Goal: Task Accomplishment & Management: Use online tool/utility

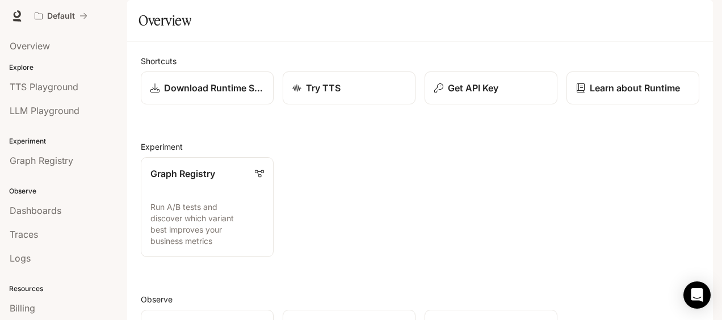
drag, startPoint x: 706, startPoint y: 104, endPoint x: 706, endPoint y: 141, distance: 36.9
click at [706, 141] on div "Shortcuts Download Runtime SDK Try TTS Get API Key Learn about Runtime Experime…" at bounding box center [419, 308] width 585 height 534
click at [472, 95] on p "Get API Key" at bounding box center [472, 88] width 51 height 14
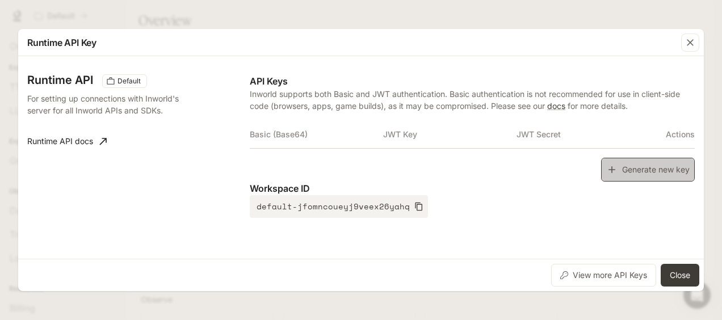
click at [656, 168] on button "Generate new key" at bounding box center [648, 170] width 94 height 24
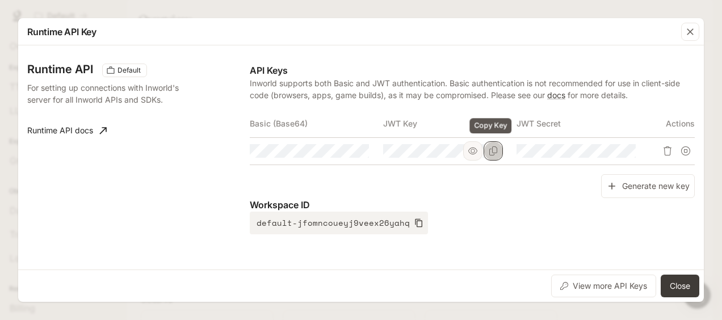
click at [488, 154] on icon "Copy Key" at bounding box center [492, 150] width 9 height 9
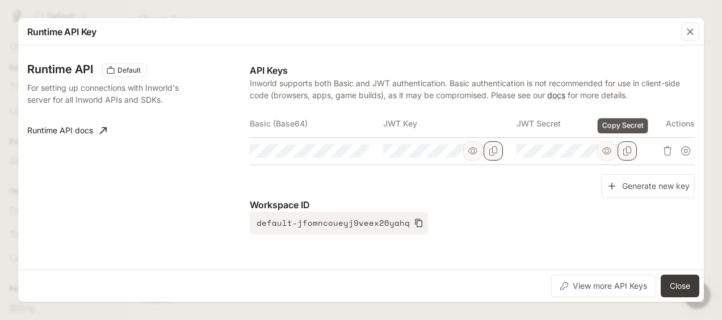
click at [624, 150] on icon "Copy Secret" at bounding box center [626, 150] width 9 height 9
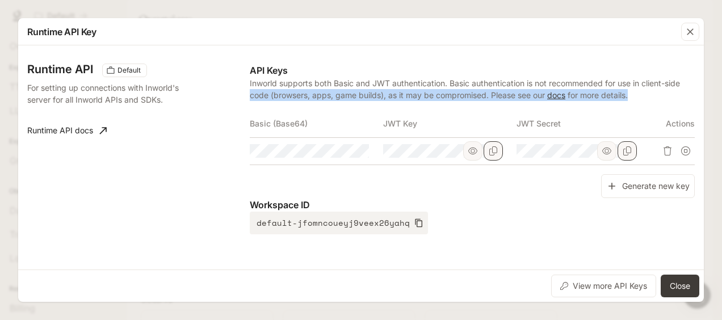
drag, startPoint x: 698, startPoint y: 104, endPoint x: 698, endPoint y: 81, distance: 23.8
click at [698, 81] on div "Runtime API Default For setting up connections with Inworld's server for all In…" at bounding box center [360, 157] width 685 height 224
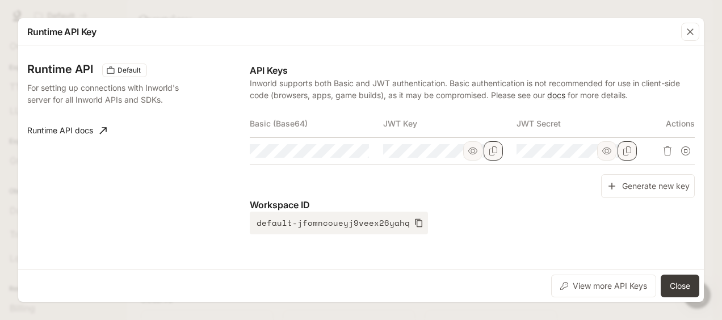
click at [529, 238] on div "Runtime API Default For setting up connections with Inworld's server for all In…" at bounding box center [360, 160] width 667 height 221
click at [695, 33] on icon "button" at bounding box center [689, 31] width 11 height 11
